Goal: Book appointment/travel/reservation

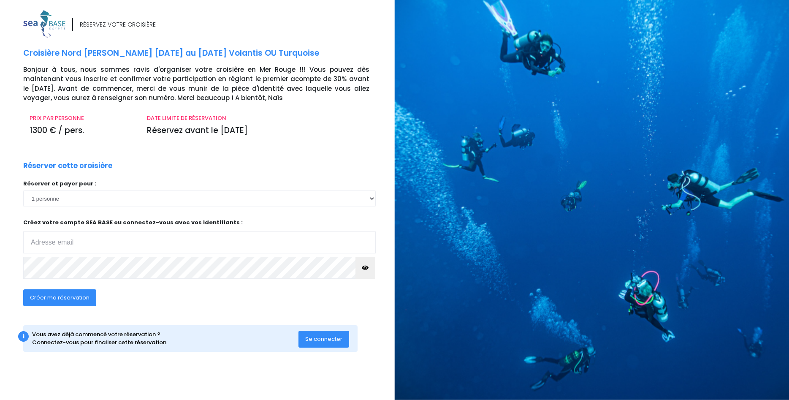
click at [311, 340] on span "Se connecter" at bounding box center [323, 339] width 37 height 8
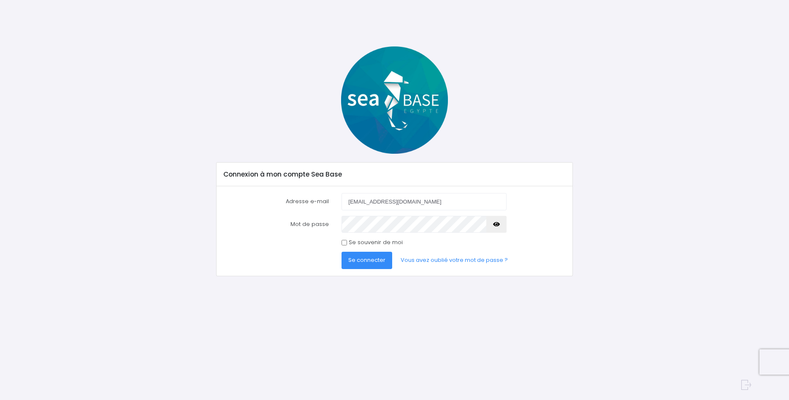
type input "fjmaze65@gmail.com"
click at [496, 224] on icon "button" at bounding box center [496, 224] width 7 height 0
click at [357, 259] on span "Se connecter" at bounding box center [366, 260] width 37 height 8
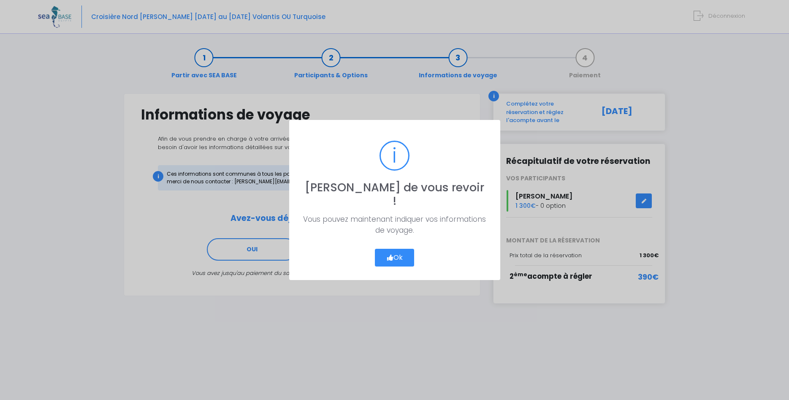
click at [402, 250] on button "Ok" at bounding box center [395, 258] width 40 height 18
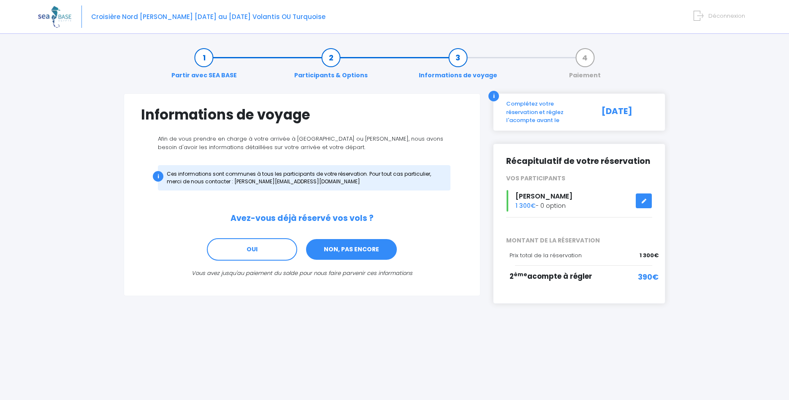
click at [360, 255] on link "NON, PAS ENCORE" at bounding box center [351, 249] width 92 height 23
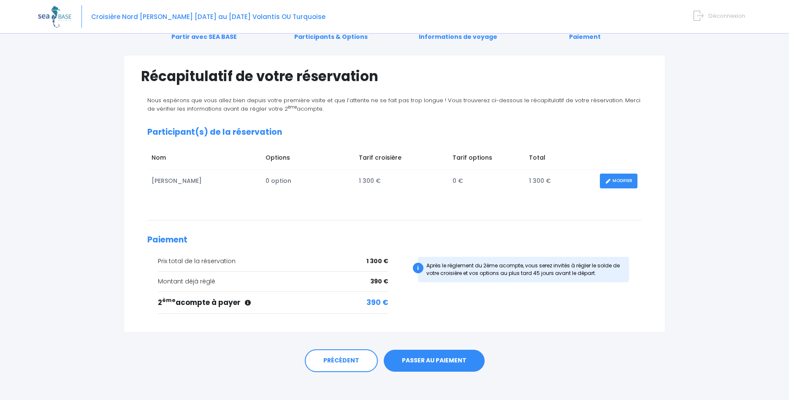
scroll to position [45, 0]
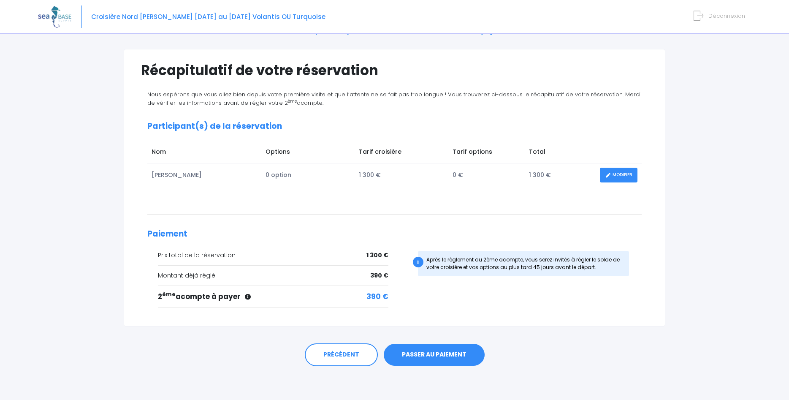
click at [437, 353] on link "PASSER AU PAIEMENT" at bounding box center [434, 355] width 101 height 22
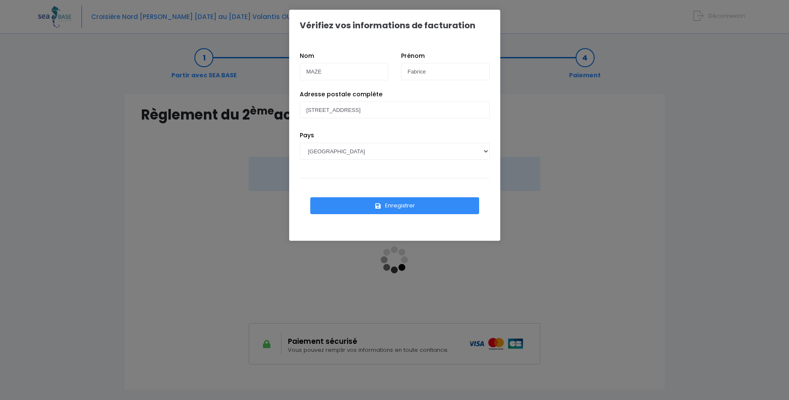
click at [392, 207] on button "Enregistrer" at bounding box center [394, 205] width 169 height 17
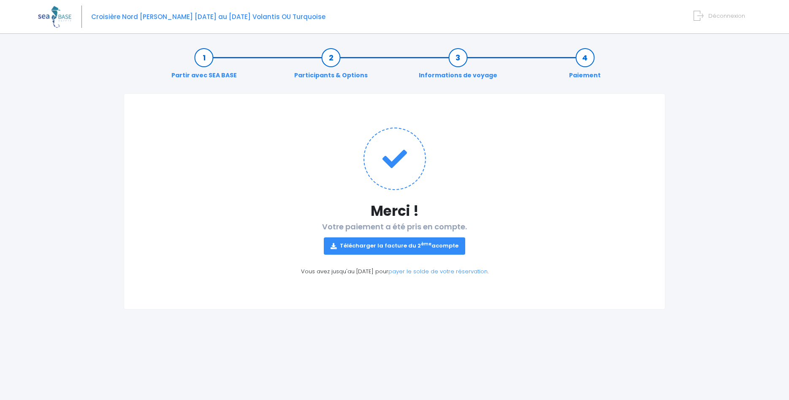
click at [400, 247] on link "Télécharger la facture du 2 ème acompte" at bounding box center [394, 245] width 141 height 17
